Goal: Task Accomplishment & Management: Manage account settings

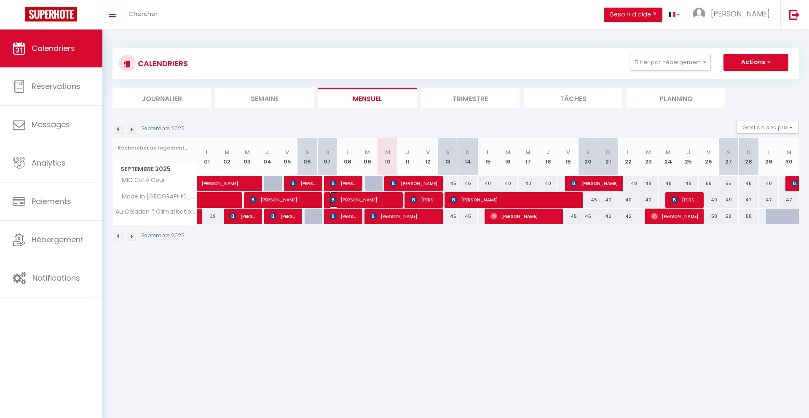
click at [389, 202] on span "[PERSON_NAME]" at bounding box center [363, 200] width 67 height 16
select select "OK"
select select "KO"
select select "0"
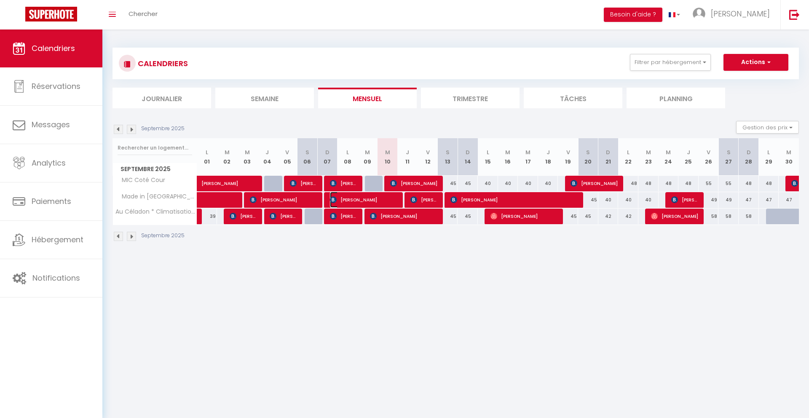
select select "1"
select select
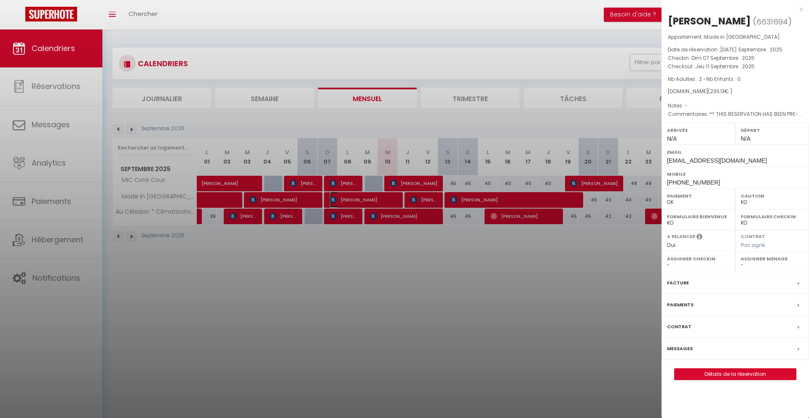
select select "39856"
click at [421, 268] on div at bounding box center [404, 209] width 809 height 418
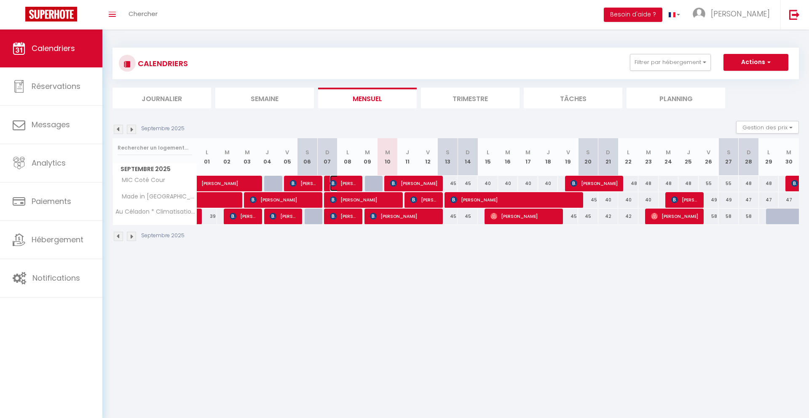
click at [335, 186] on img at bounding box center [333, 183] width 7 height 7
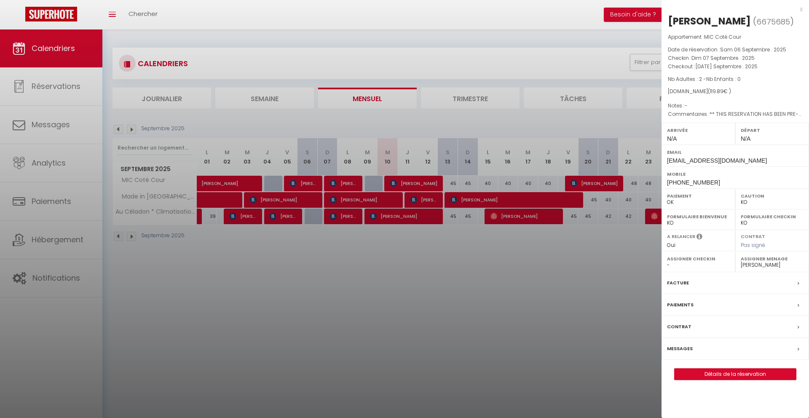
click at [682, 352] on label "Messages" at bounding box center [680, 348] width 26 height 9
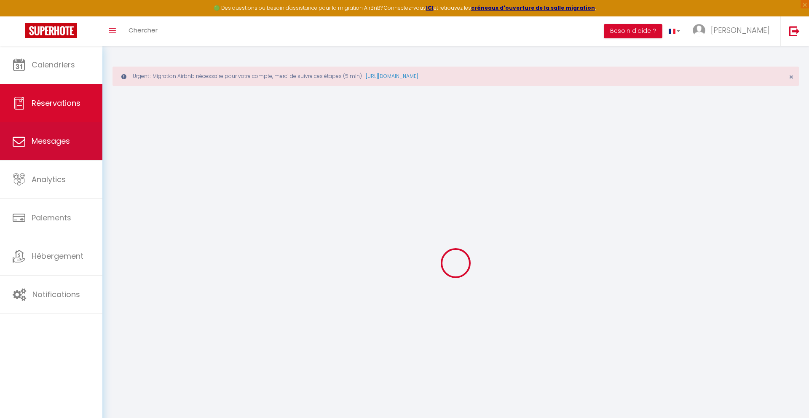
select select
checkbox input "false"
type questions\?0 "** THIS RESERVATION HAS BEEN PRE-PAID ** BOOKING NOTE : Payment charge is EUR 1…"
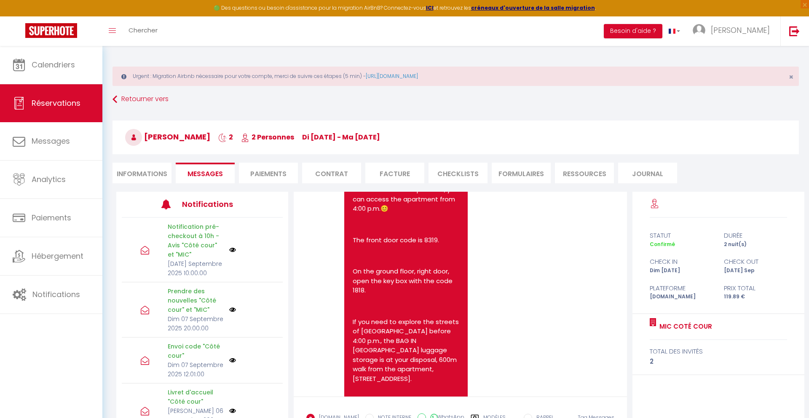
scroll to position [656, 0]
